Goal: Navigation & Orientation: Find specific page/section

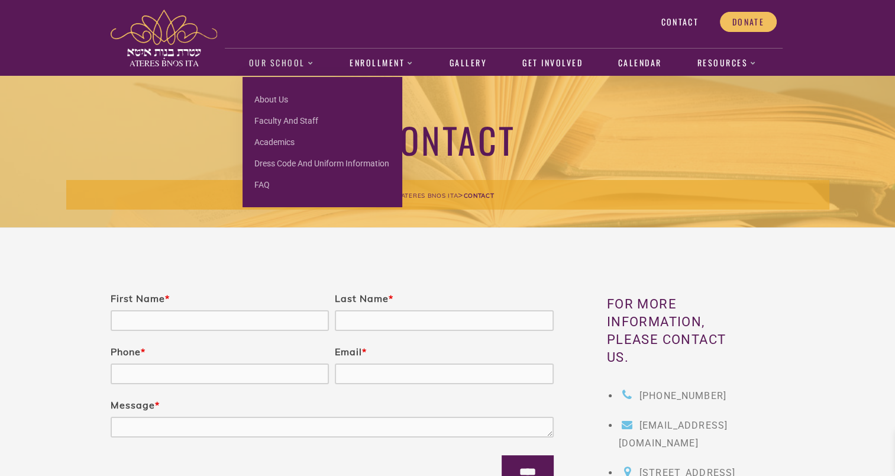
click at [296, 63] on link "Our School" at bounding box center [281, 63] width 77 height 27
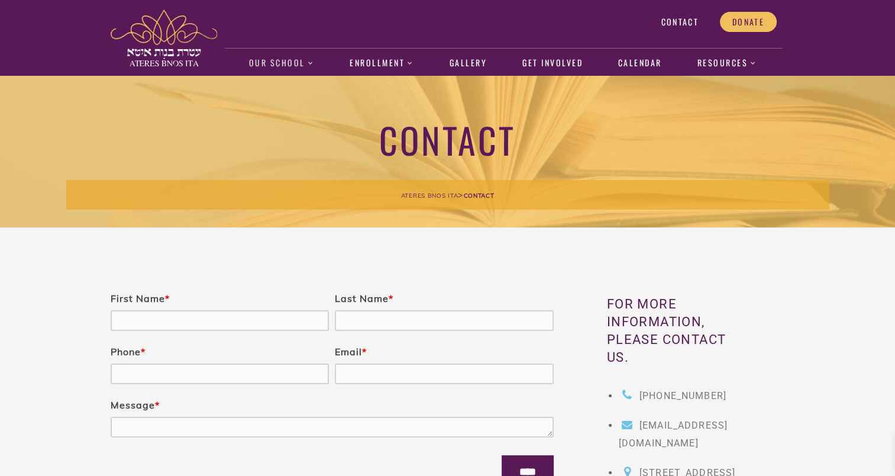
click at [278, 64] on link "Our School" at bounding box center [281, 63] width 77 height 27
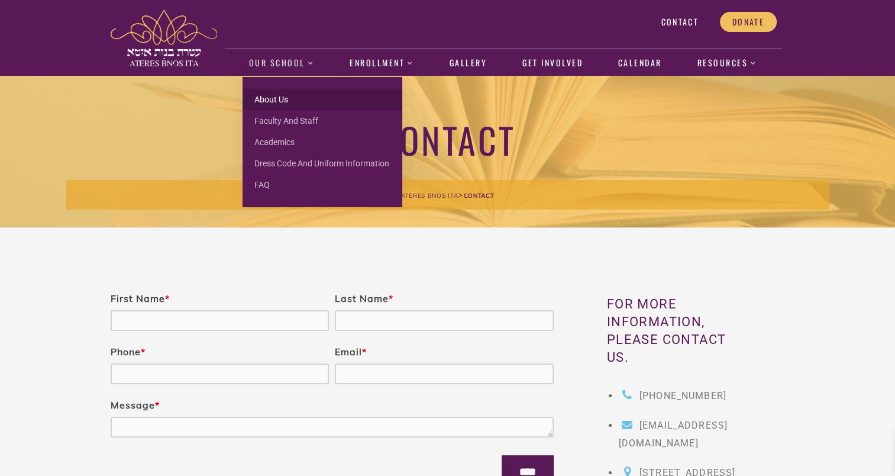
click at [277, 99] on link "About us" at bounding box center [323, 99] width 160 height 21
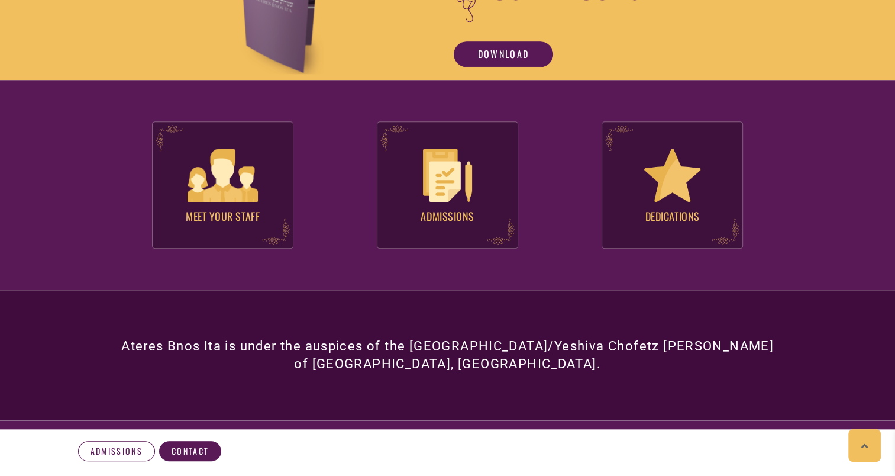
scroll to position [1144, 0]
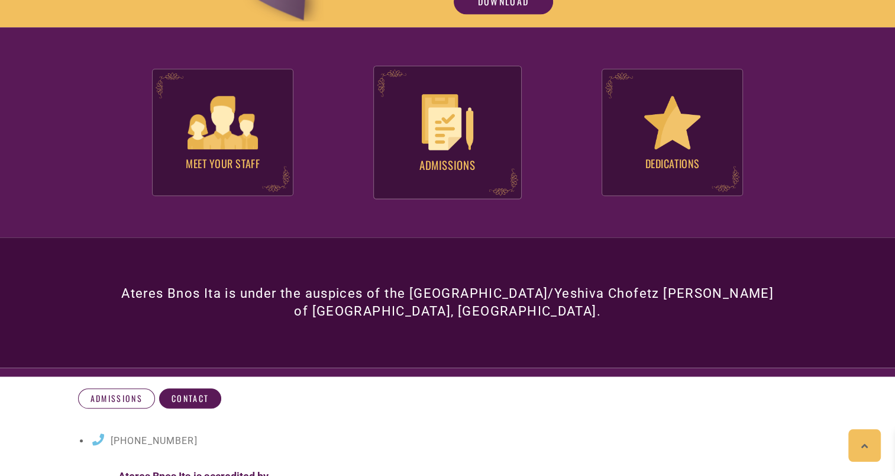
click at [486, 147] on div ".st0{fill:#591957;} Admissions .st0{fill:#591957;}" at bounding box center [447, 133] width 148 height 134
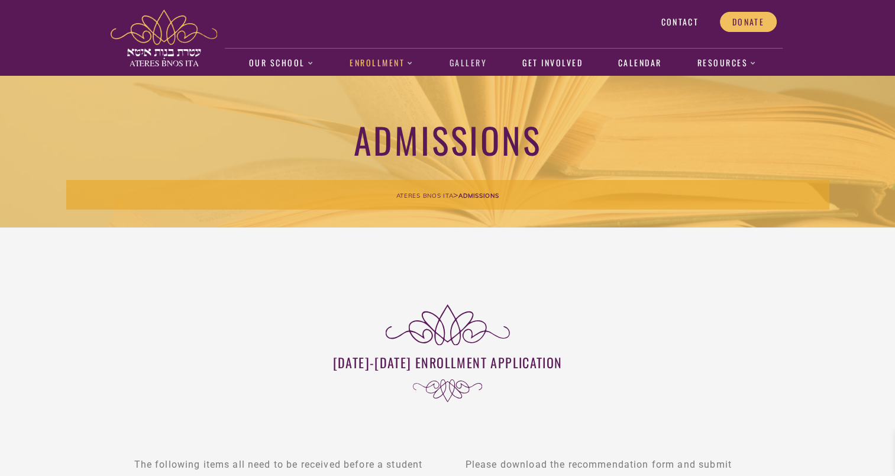
click at [463, 62] on link "Gallery" at bounding box center [468, 63] width 50 height 27
